Goal: Navigation & Orientation: Find specific page/section

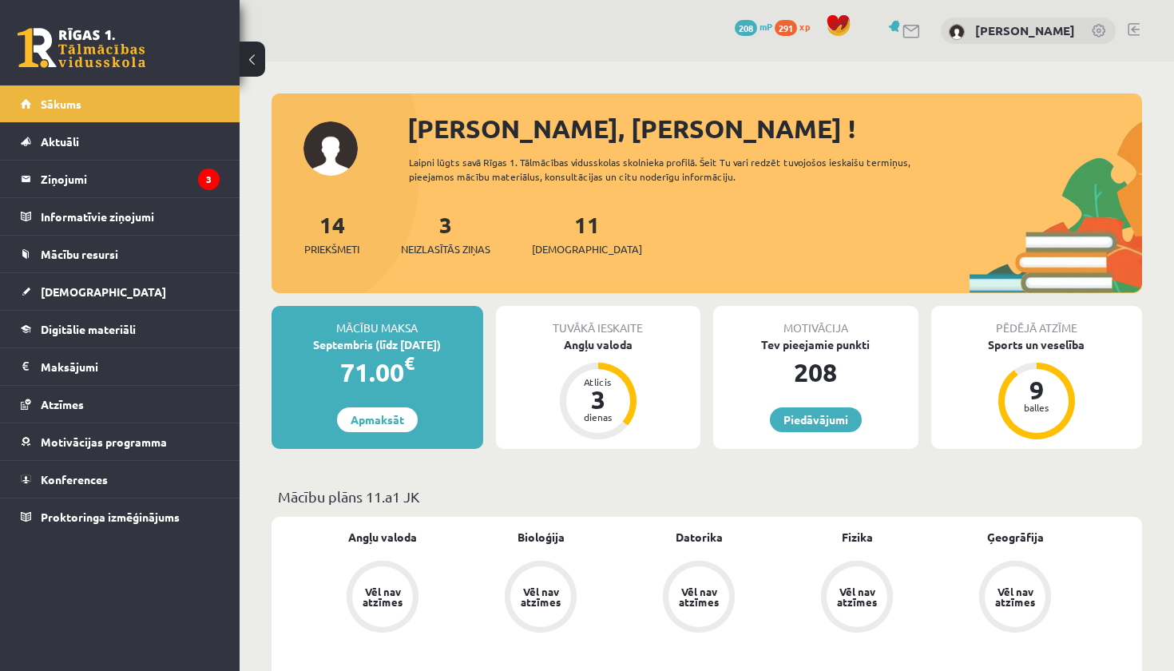
click at [1130, 27] on link at bounding box center [1134, 29] width 12 height 13
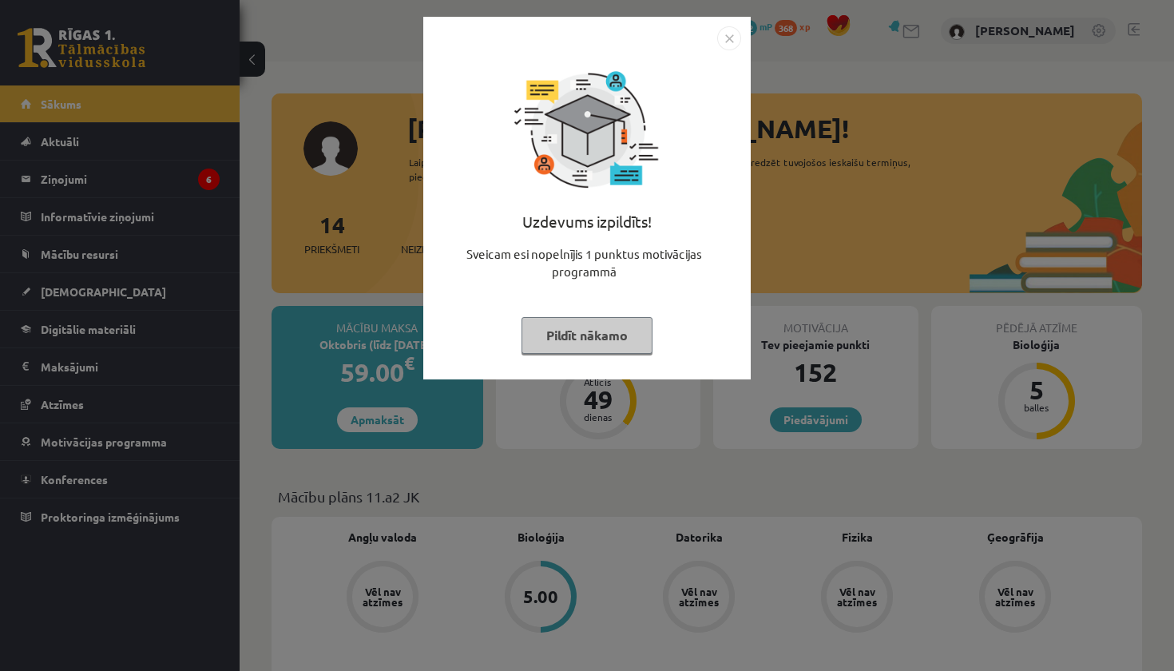
click at [620, 346] on button "Pildīt nākamo" at bounding box center [587, 335] width 131 height 37
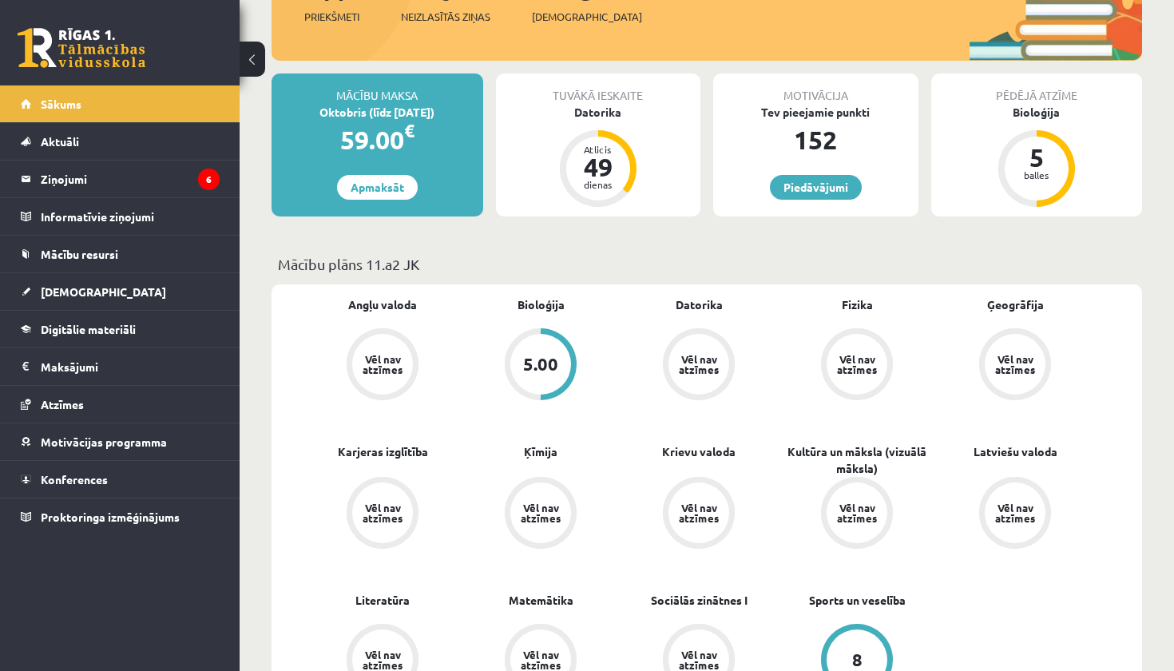
scroll to position [236, 0]
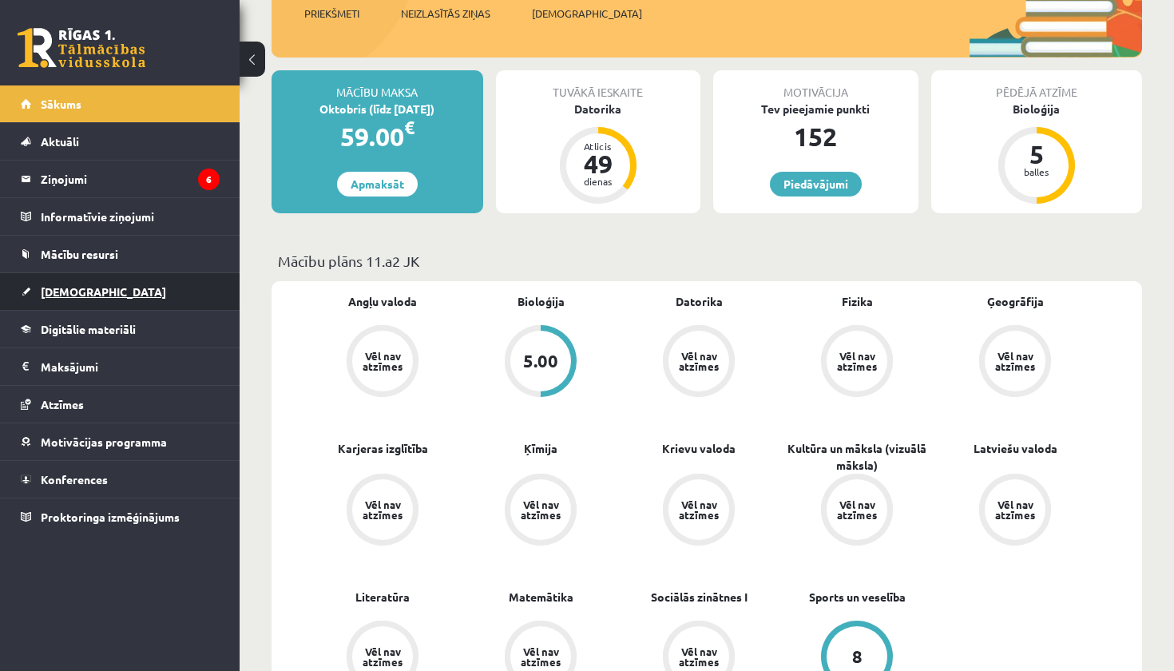
click at [66, 295] on span "[DEMOGRAPHIC_DATA]" at bounding box center [103, 291] width 125 height 14
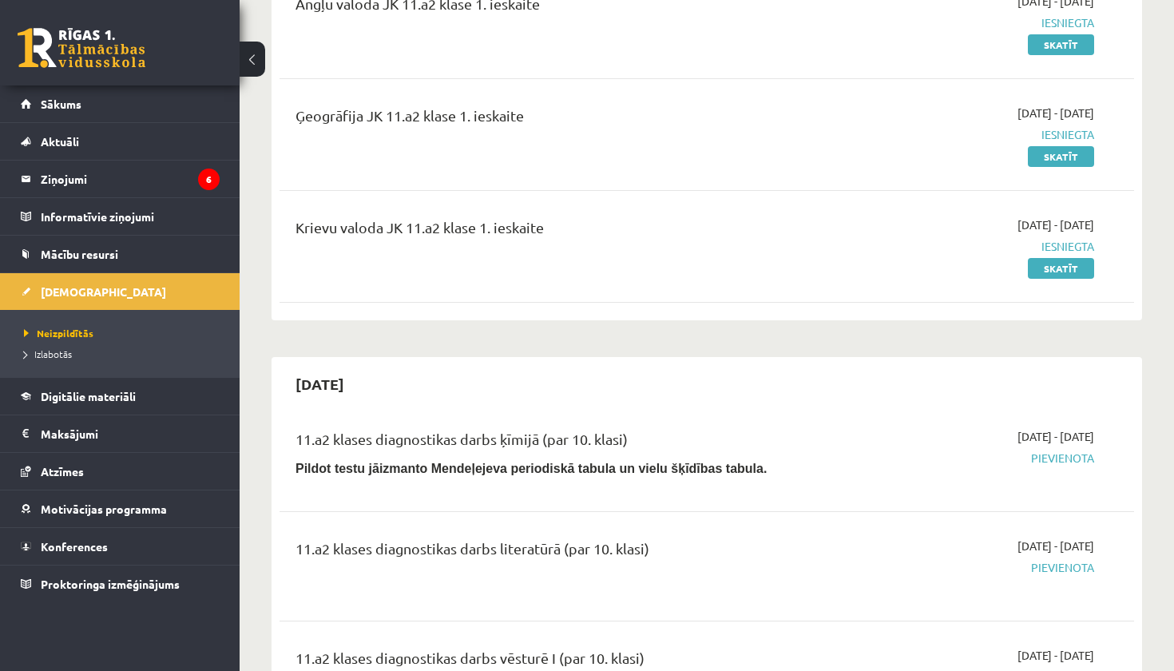
drag, startPoint x: 716, startPoint y: 220, endPoint x: 651, endPoint y: 208, distance: 65.8
click at [706, 217] on div "Krievu valoda JK 11.a2 klase 1. ieskaite" at bounding box center [558, 232] width 525 height 30
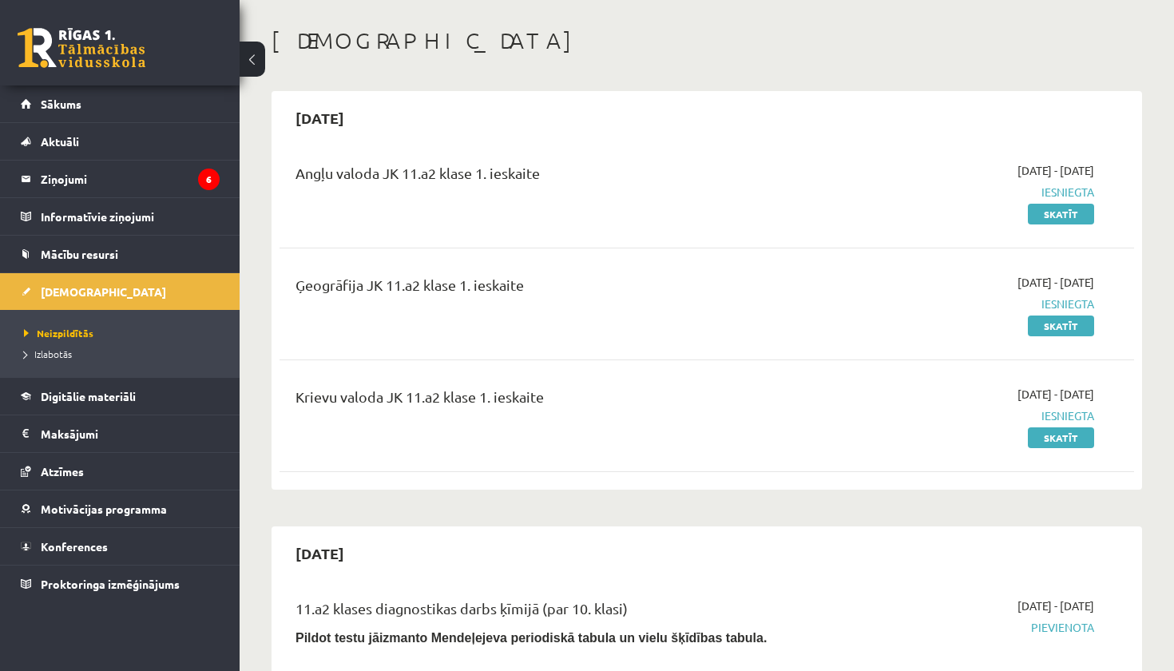
scroll to position [66, 0]
click at [57, 356] on span "Izlabotās" at bounding box center [48, 354] width 48 height 13
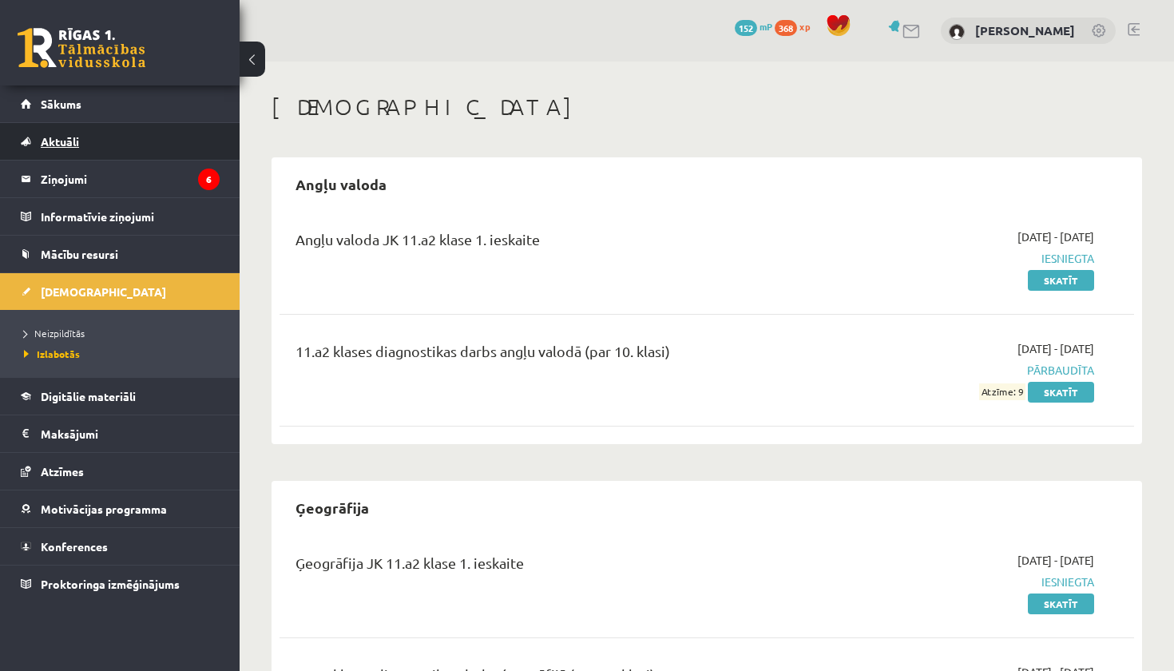
click at [48, 144] on span "Aktuāli" at bounding box center [60, 141] width 38 height 14
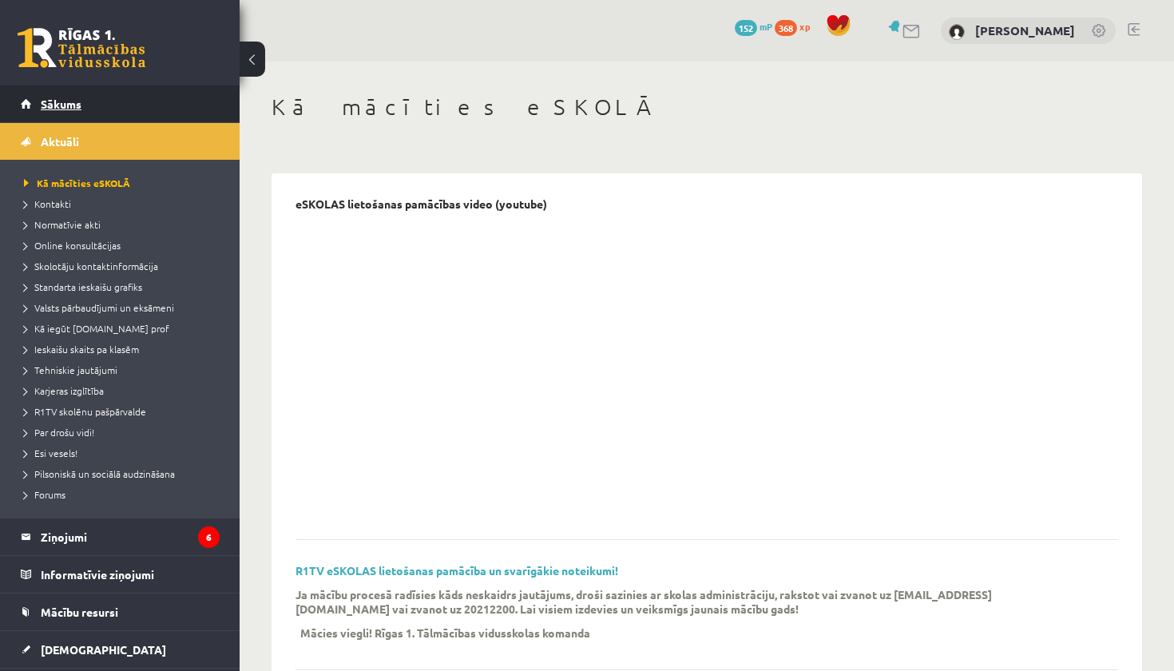
click at [67, 108] on span "Sākums" at bounding box center [61, 104] width 41 height 14
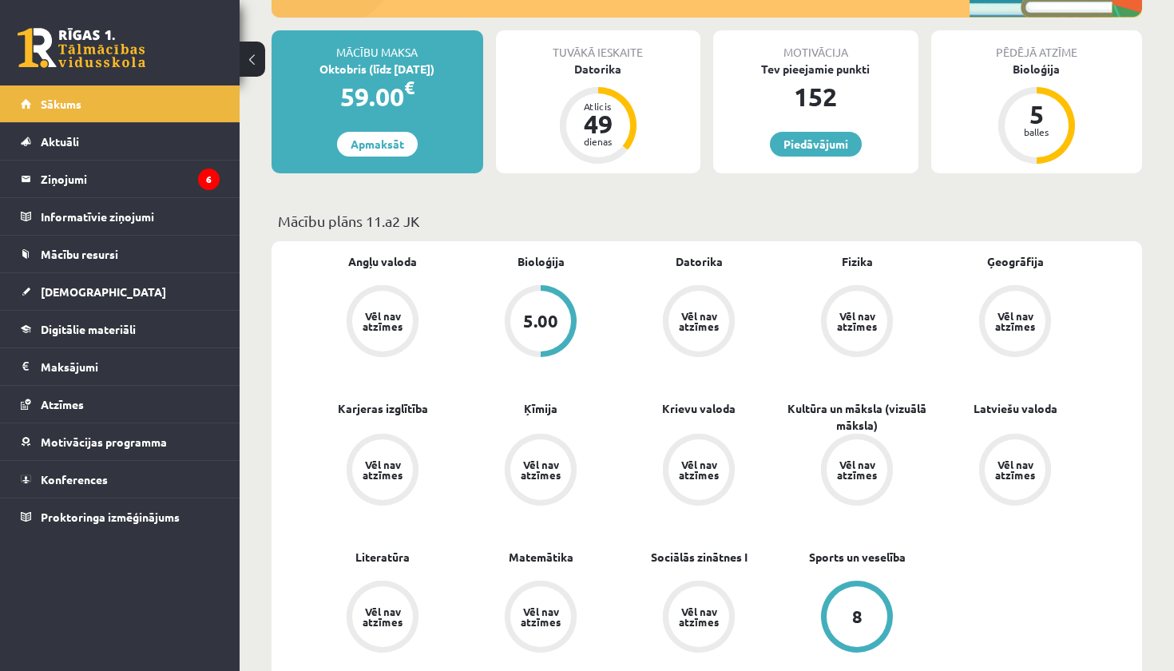
scroll to position [277, 0]
